Goal: Find specific page/section: Find specific page/section

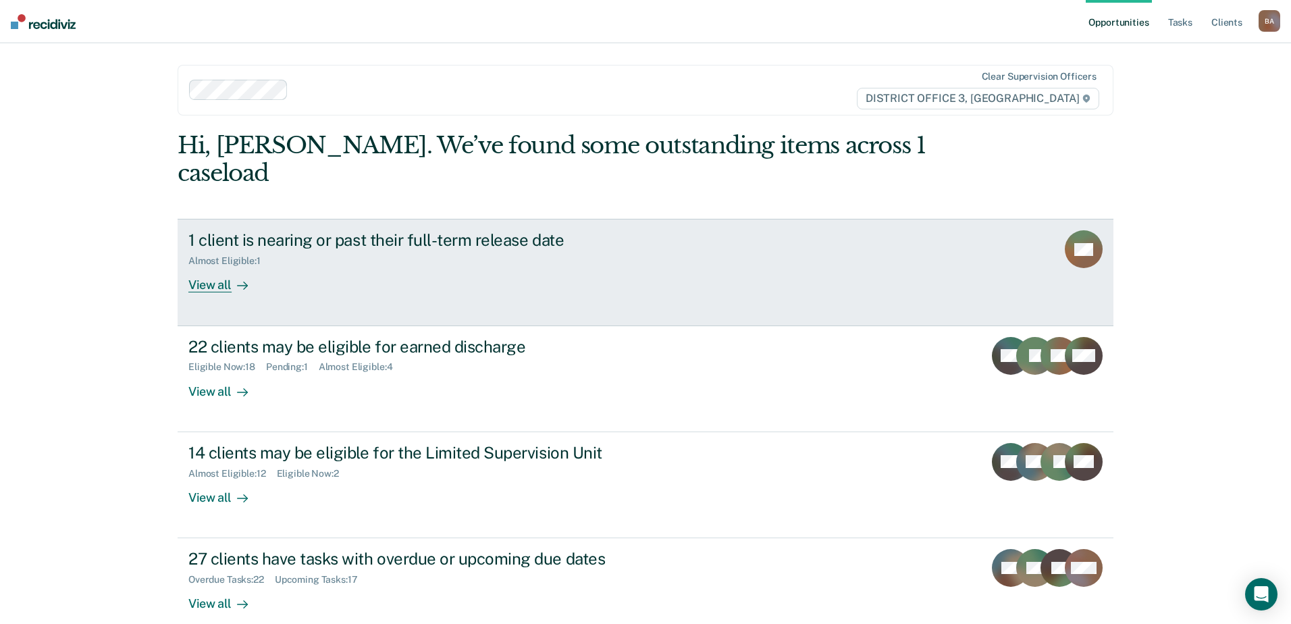
click at [213, 267] on div "View all" at bounding box center [226, 280] width 76 height 26
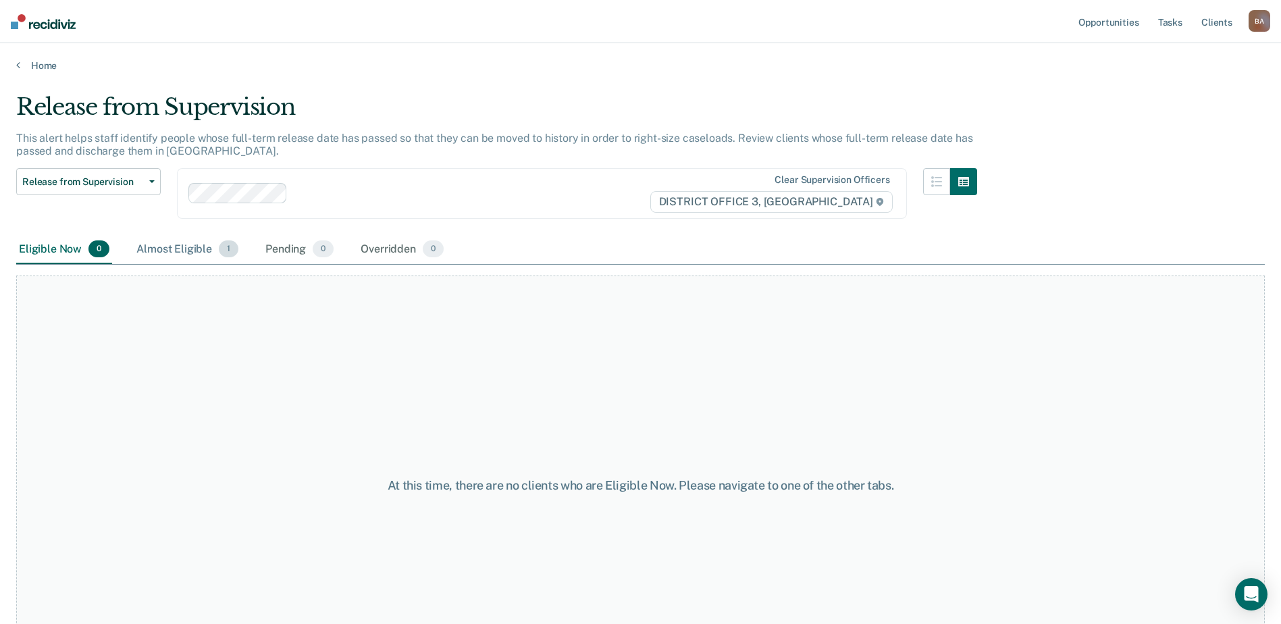
click at [182, 257] on div "Almost Eligible 1" at bounding box center [187, 250] width 107 height 30
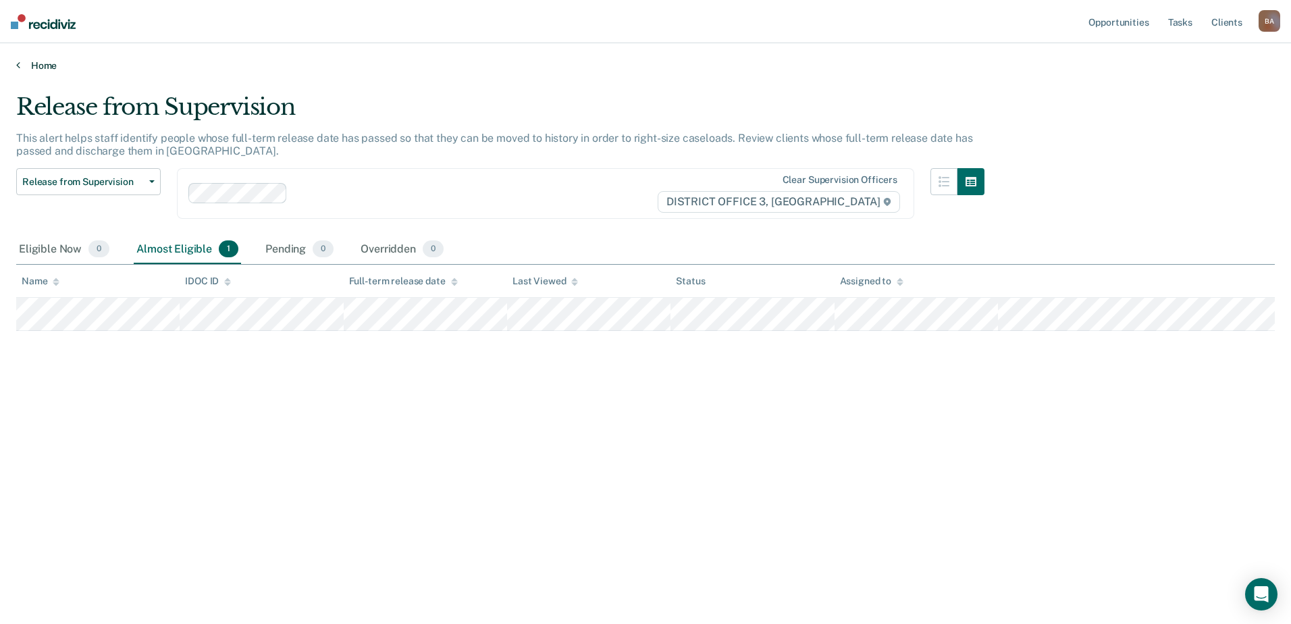
click at [39, 64] on link "Home" at bounding box center [645, 65] width 1258 height 12
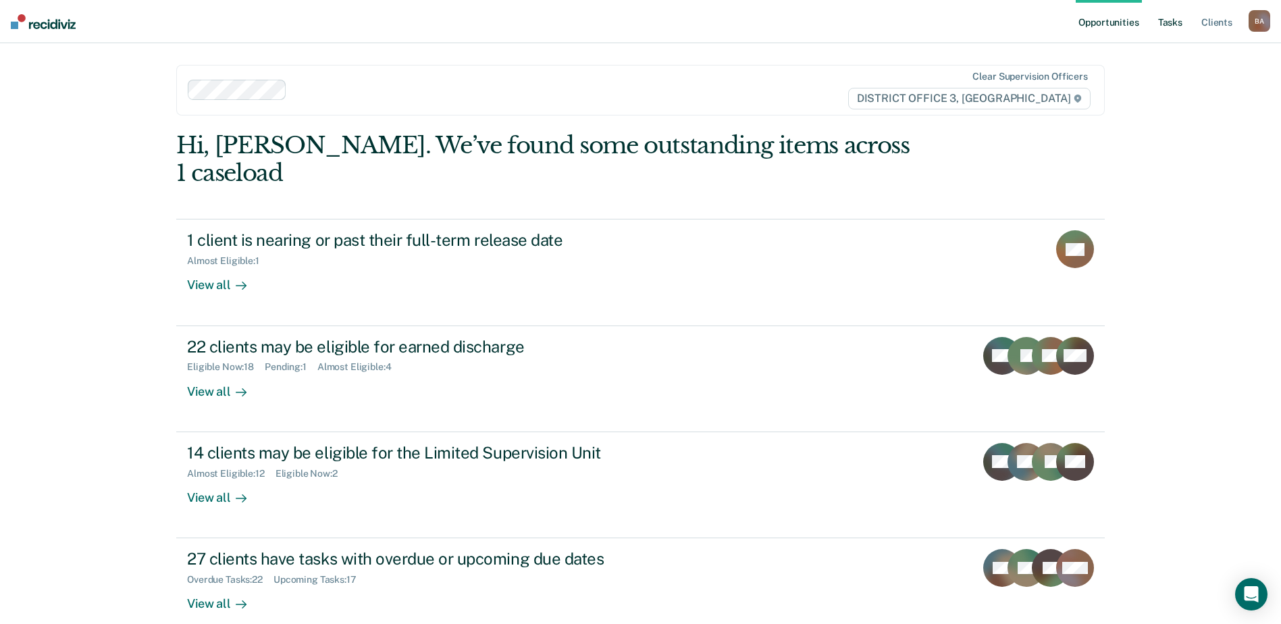
click at [1173, 21] on link "Tasks" at bounding box center [1170, 21] width 30 height 43
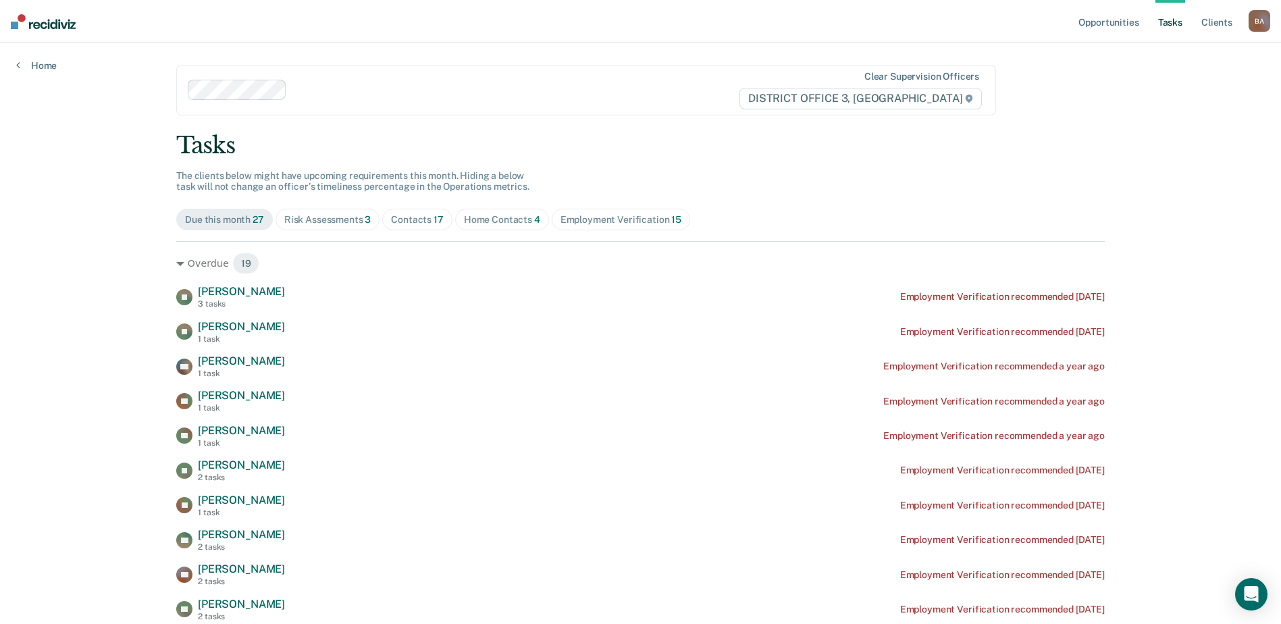
click at [499, 221] on div "Home Contacts 4" at bounding box center [502, 219] width 76 height 11
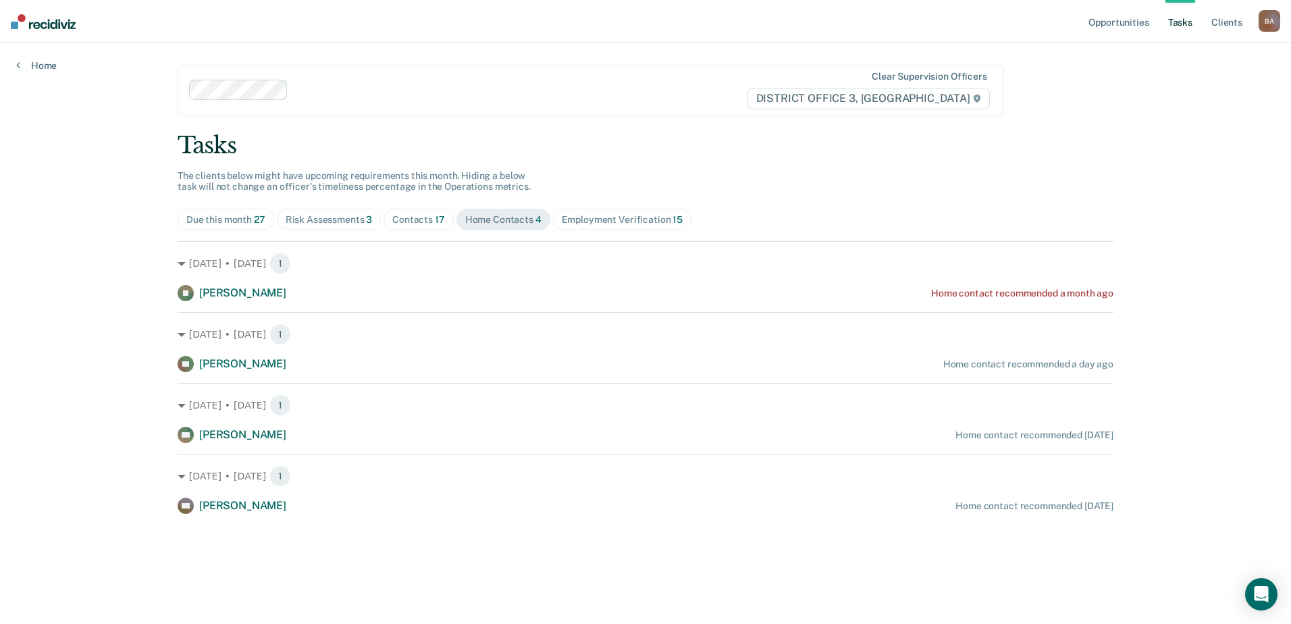
click at [402, 223] on div "Contacts 17" at bounding box center [418, 219] width 53 height 11
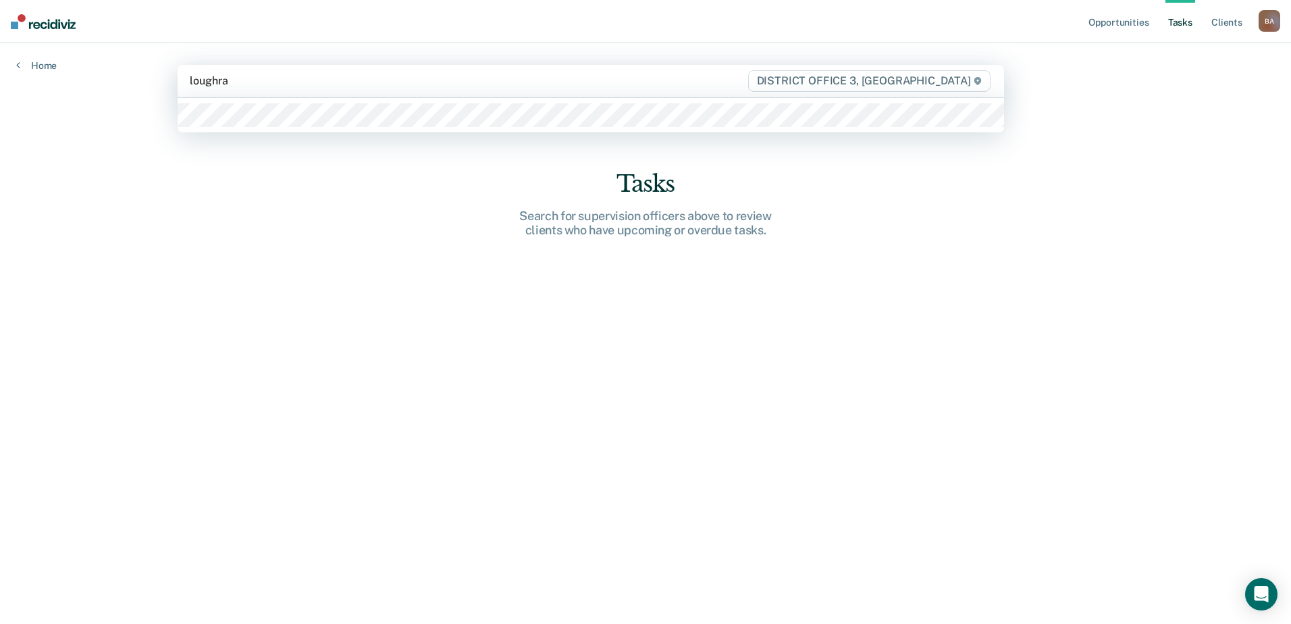
type input "[PERSON_NAME]"
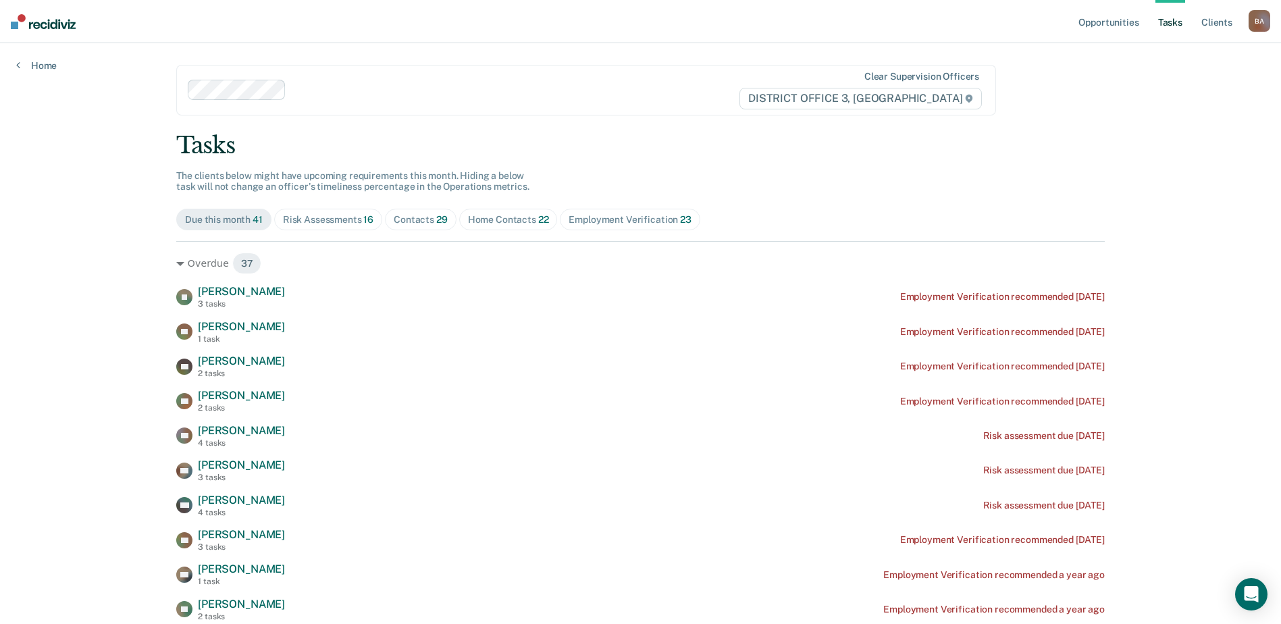
click at [1177, 18] on link "Tasks" at bounding box center [1170, 21] width 30 height 43
click at [487, 213] on span "Home Contacts 22" at bounding box center [508, 220] width 99 height 22
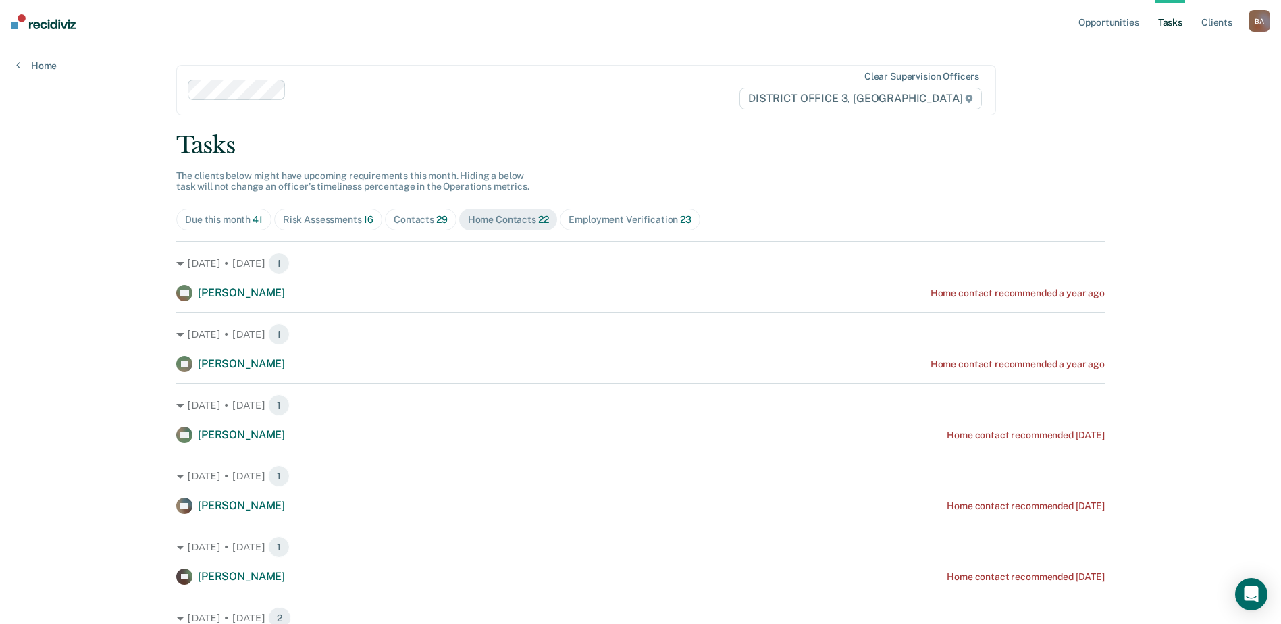
click at [417, 217] on div "Contacts 29" at bounding box center [421, 219] width 54 height 11
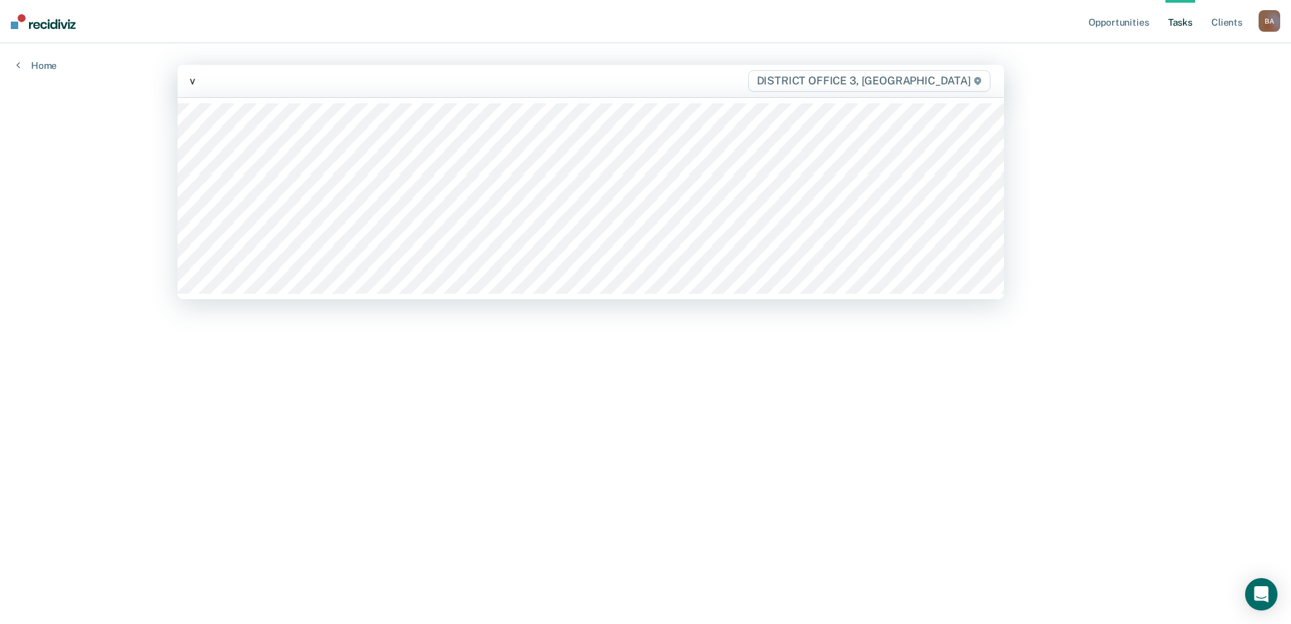
type input "va"
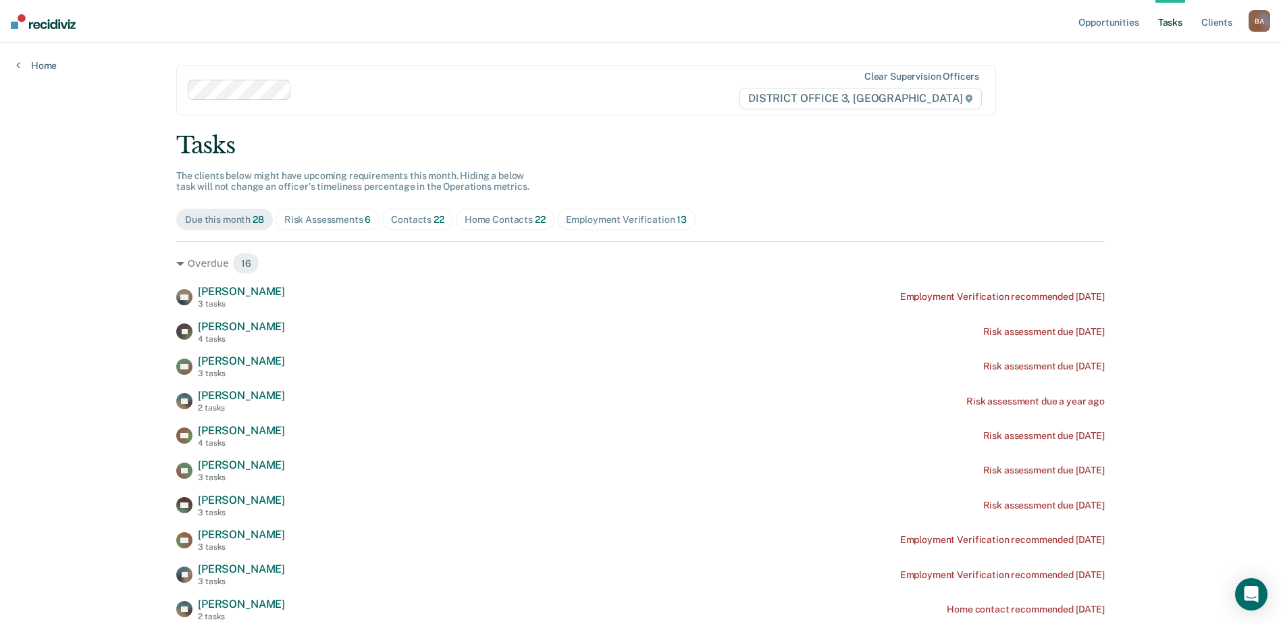
click at [526, 221] on div "Home Contacts 22" at bounding box center [504, 219] width 81 height 11
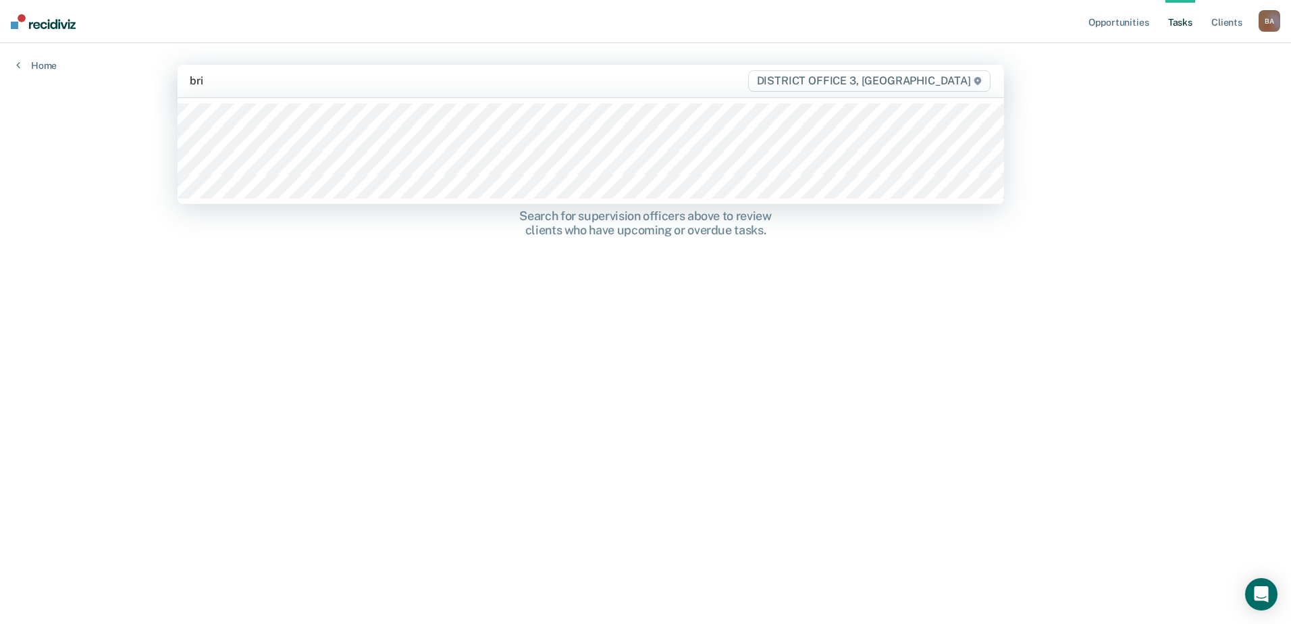
type input "brig"
